Goal: Find specific page/section: Find specific page/section

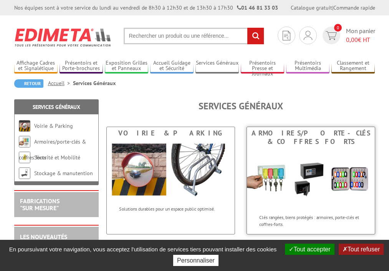
scroll to position [46, 0]
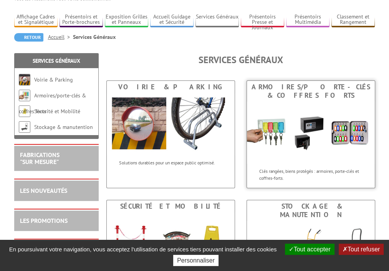
click at [286, 118] on img at bounding box center [311, 132] width 128 height 62
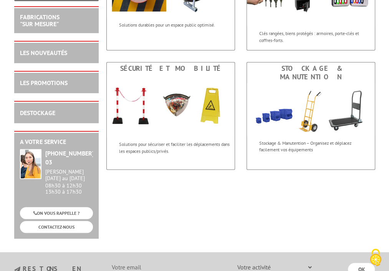
scroll to position [184, 0]
